Goal: Information Seeking & Learning: Learn about a topic

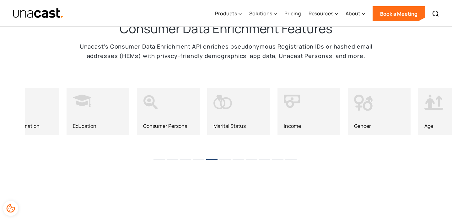
scroll to position [636, 0]
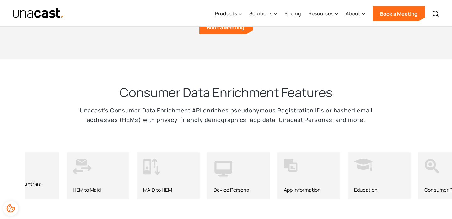
scroll to position [597, 0]
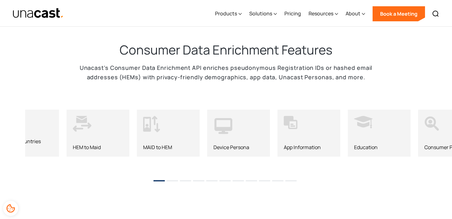
click at [157, 139] on div "MAID to HEM" at bounding box center [168, 133] width 63 height 47
click at [80, 141] on div "HEM to Maid" at bounding box center [98, 133] width 63 height 47
click at [47, 139] on div "Global Countries Traveled" at bounding box center [28, 145] width 50 height 12
click at [99, 139] on div "HEM to Maid" at bounding box center [98, 133] width 63 height 47
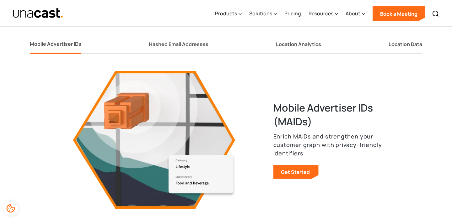
scroll to position [827, 0]
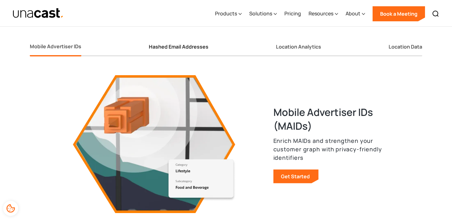
click at [189, 44] on div "Hashed Email Addresses" at bounding box center [179, 47] width 60 height 7
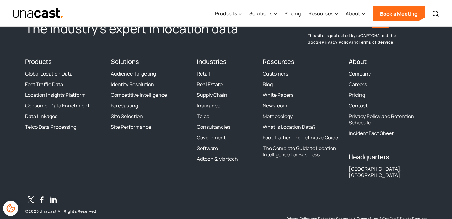
scroll to position [1916, 0]
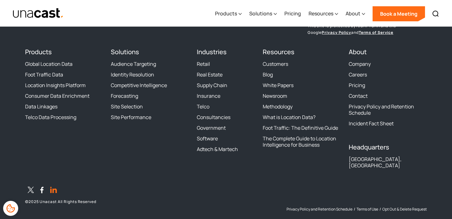
click at [53, 187] on icon "LinkedIn" at bounding box center [53, 190] width 7 height 6
click at [54, 185] on icon "LinkedIn" at bounding box center [53, 190] width 11 height 11
